Goal: Go to known website: Access a specific website the user already knows

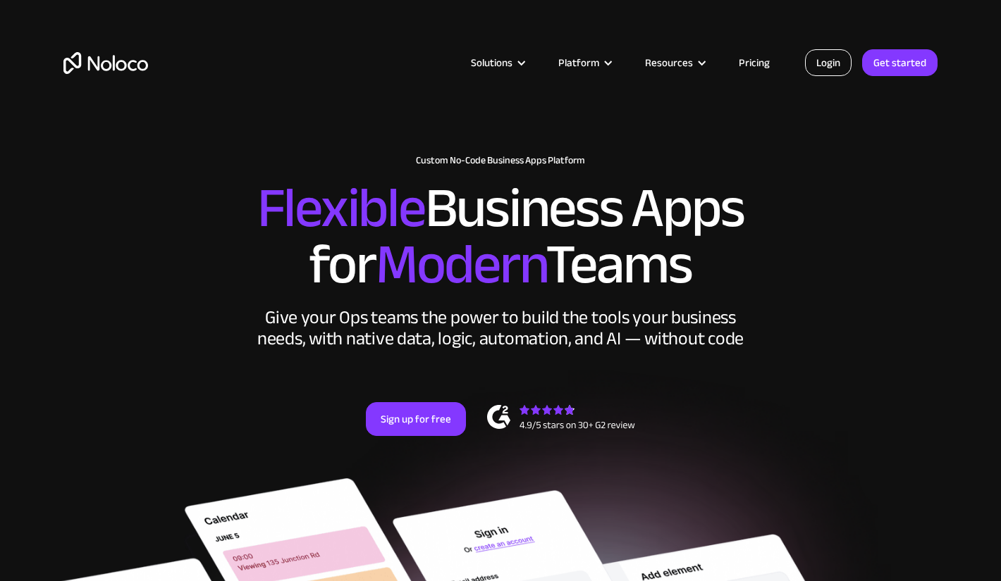
click at [818, 70] on link "Login" at bounding box center [828, 62] width 47 height 27
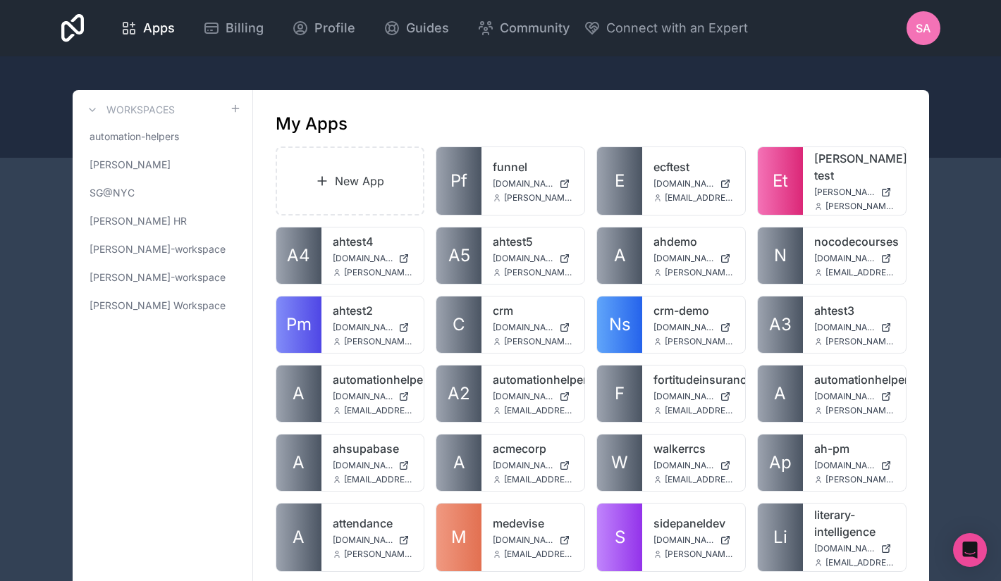
scroll to position [808, 0]
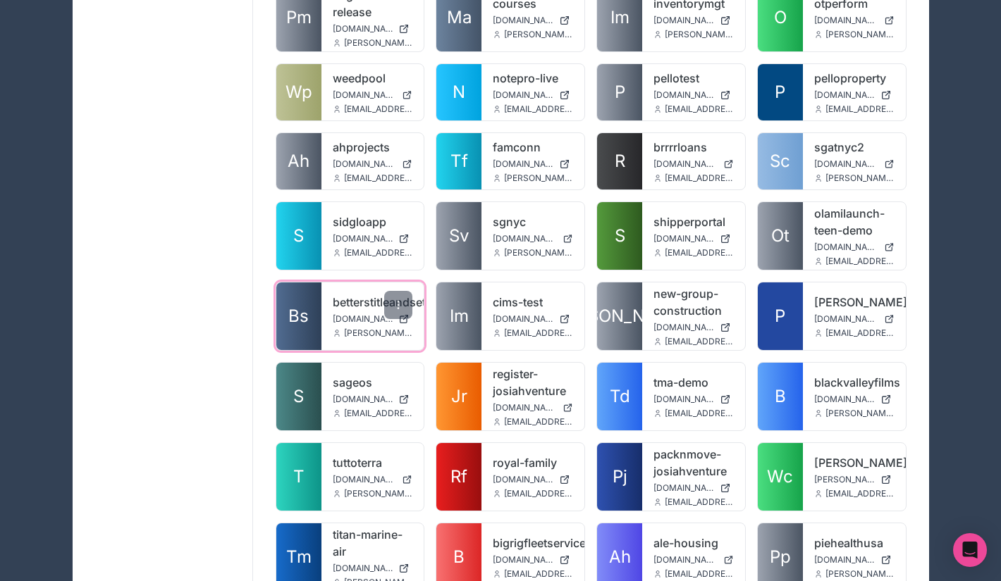
click at [355, 295] on link "betterstitleandsettlement1" at bounding box center [373, 302] width 80 height 17
